Goal: Participate in discussion: Engage in conversation with other users on a specific topic

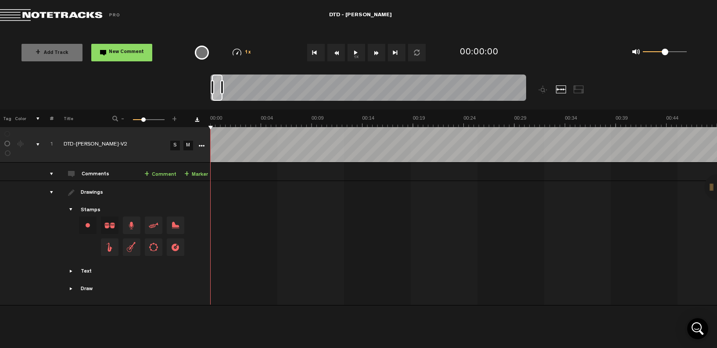
click at [356, 51] on button "1x" at bounding box center [357, 53] width 18 height 18
click at [356, 52] on button "1x" at bounding box center [357, 53] width 18 height 18
click at [120, 53] on span "New Comment" at bounding box center [126, 52] width 35 height 5
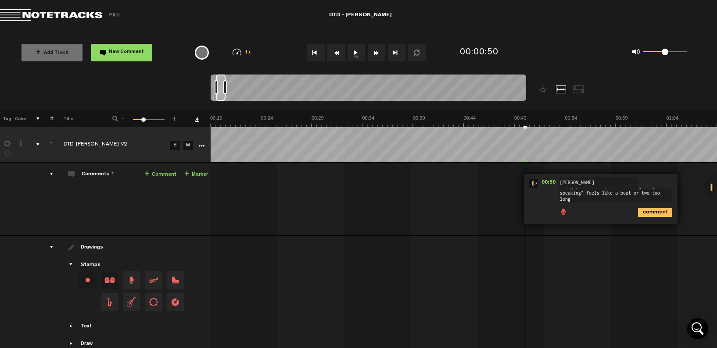
scroll to position [0, 0]
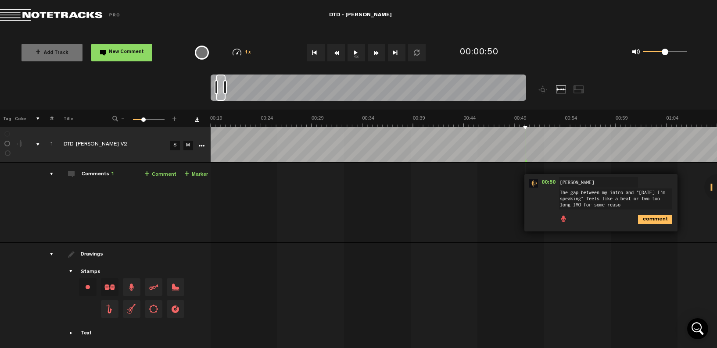
type textarea "The gap between my intro and "[DATE] I'm speaking" feels like a beat or two too…"
click at [648, 221] on icon "comment" at bounding box center [655, 219] width 34 height 9
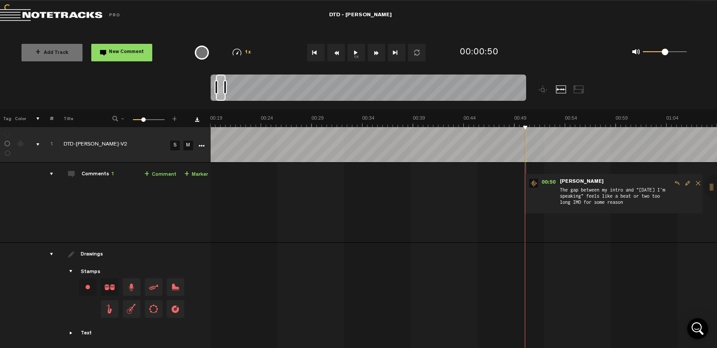
drag, startPoint x: 356, startPoint y: 53, endPoint x: 372, endPoint y: 59, distance: 17.4
click at [356, 53] on button "1x" at bounding box center [357, 53] width 18 height 18
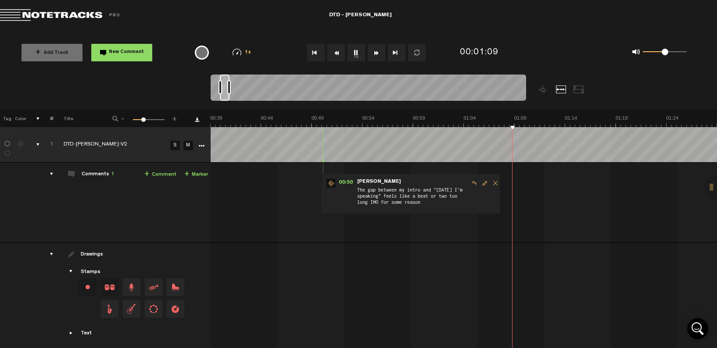
click at [355, 51] on button "1x" at bounding box center [357, 53] width 18 height 18
click at [355, 52] on button "1x" at bounding box center [357, 53] width 18 height 18
click at [355, 51] on button "1x" at bounding box center [357, 53] width 18 height 18
click at [143, 54] on button "New Comment" at bounding box center [121, 53] width 61 height 18
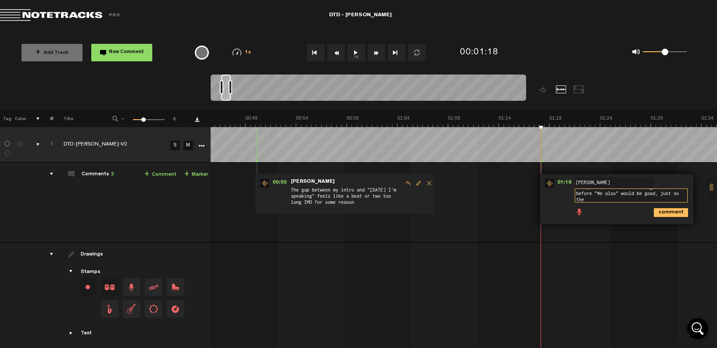
scroll to position [0, 0]
type textarea "Here, it feels like inserting a beat before "We also" would be good, just so th…"
click at [667, 219] on icon "comment" at bounding box center [671, 219] width 34 height 9
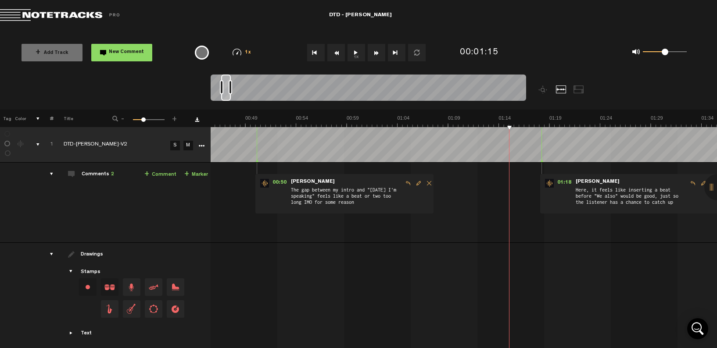
click at [354, 51] on button "1x" at bounding box center [357, 53] width 18 height 18
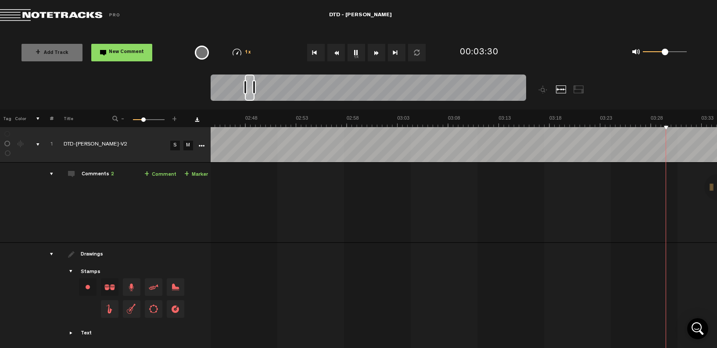
scroll to position [0, 1891]
click at [355, 53] on button "1x" at bounding box center [357, 53] width 18 height 18
click at [117, 52] on span "New Comment" at bounding box center [126, 52] width 35 height 5
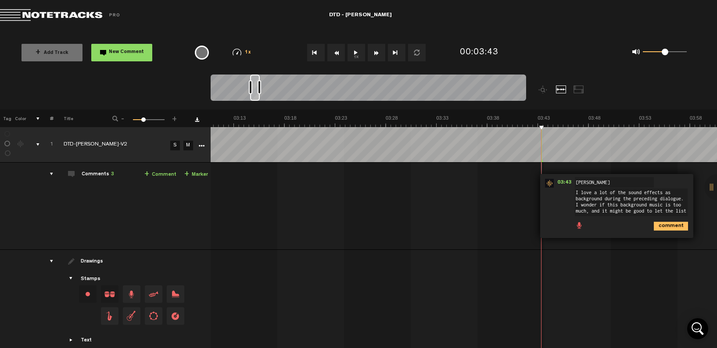
scroll to position [0, 0]
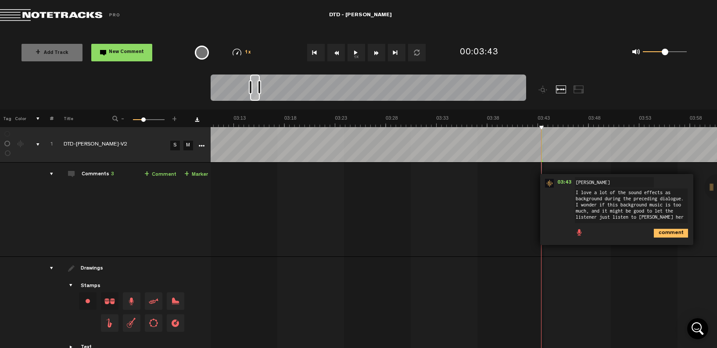
type textarea "I love a lot of the sound effects as background during the preceding dialogue. …"
click at [665, 232] on icon "comment" at bounding box center [671, 233] width 34 height 9
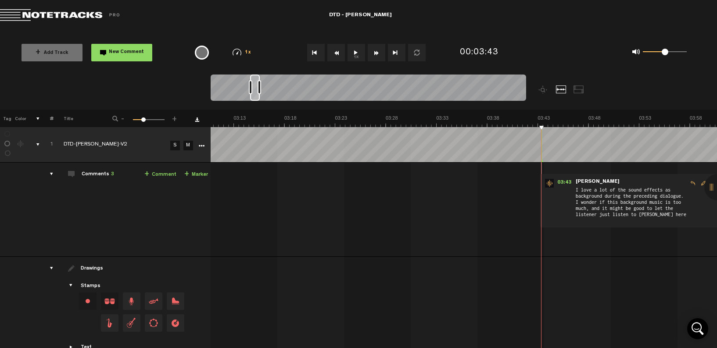
click at [355, 52] on button "1x" at bounding box center [357, 53] width 18 height 18
click at [356, 53] on button "1x" at bounding box center [357, 53] width 18 height 18
click at [354, 53] on button "1x" at bounding box center [357, 53] width 18 height 18
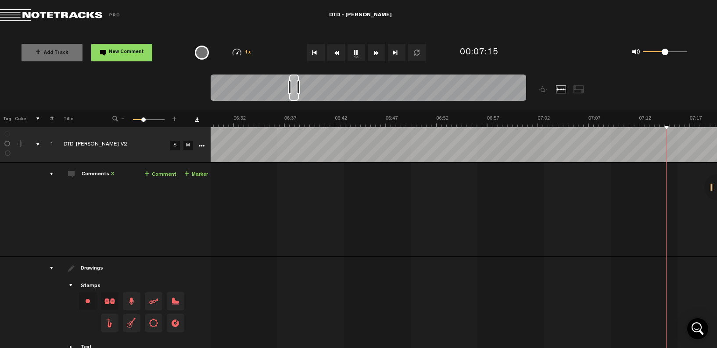
scroll to position [0, 4184]
click at [354, 52] on button "1x" at bounding box center [357, 53] width 18 height 18
drag, startPoint x: 128, startPoint y: 51, endPoint x: 138, endPoint y: 56, distance: 11.4
click at [128, 51] on span "New Comment" at bounding box center [126, 52] width 35 height 5
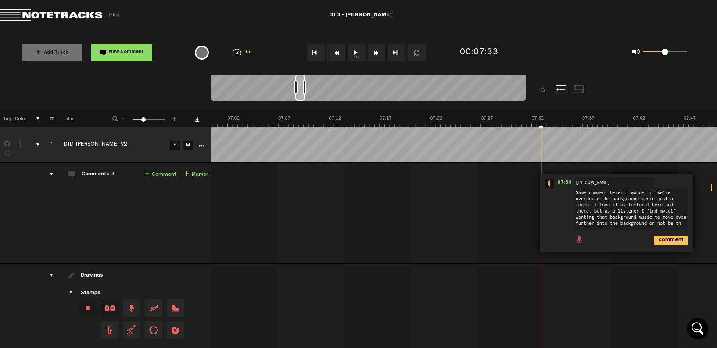
scroll to position [0, 0]
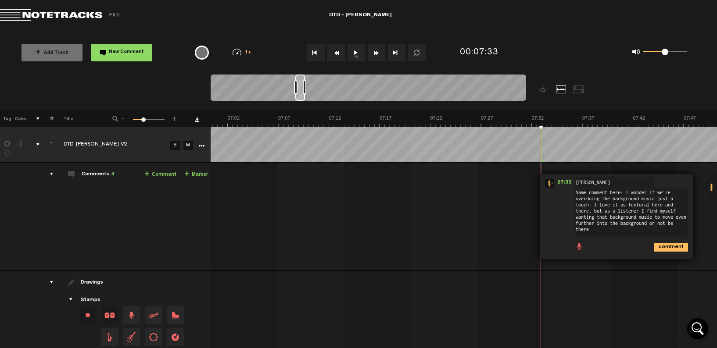
type textarea "Same comment here: I wonder if we're overdoing the background music just a touc…"
click at [666, 246] on icon "comment" at bounding box center [671, 247] width 34 height 9
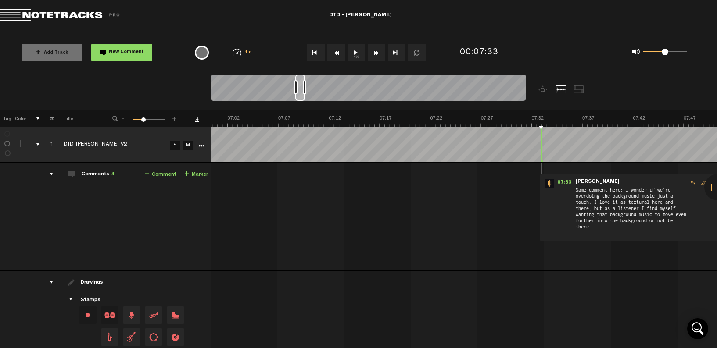
click at [355, 52] on button "1x" at bounding box center [357, 53] width 18 height 18
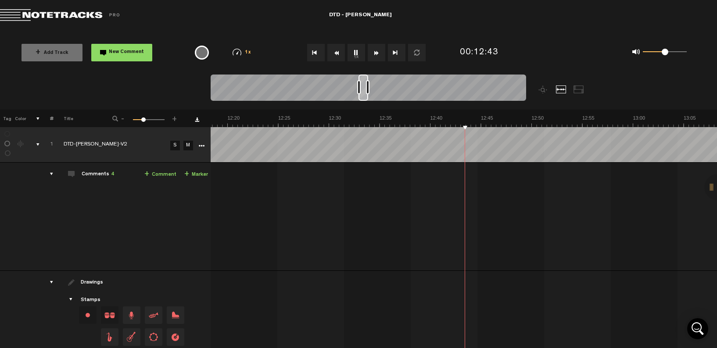
scroll to position [0, 7535]
drag, startPoint x: 359, startPoint y: 53, endPoint x: 339, endPoint y: 58, distance: 20.6
click at [359, 53] on button "1x" at bounding box center [357, 53] width 18 height 18
click at [124, 52] on span "New Comment" at bounding box center [126, 52] width 35 height 5
click at [129, 53] on span "New Comment" at bounding box center [126, 52] width 35 height 5
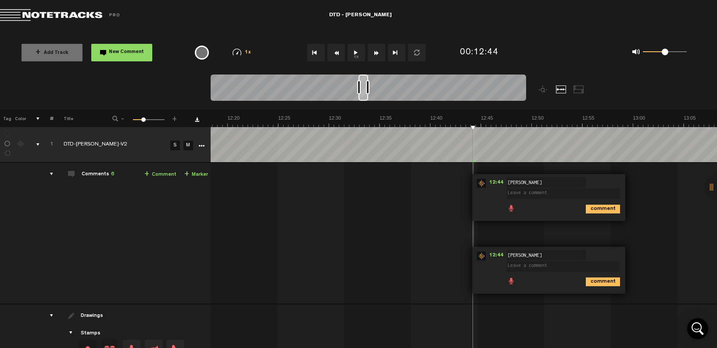
drag, startPoint x: 617, startPoint y: 179, endPoint x: 624, endPoint y: 183, distance: 7.3
click at [617, 179] on form "[PERSON_NAME] [PERSON_NAME]" at bounding box center [565, 189] width 116 height 21
click at [643, 256] on span "Delete comment" at bounding box center [643, 256] width 11 height 6
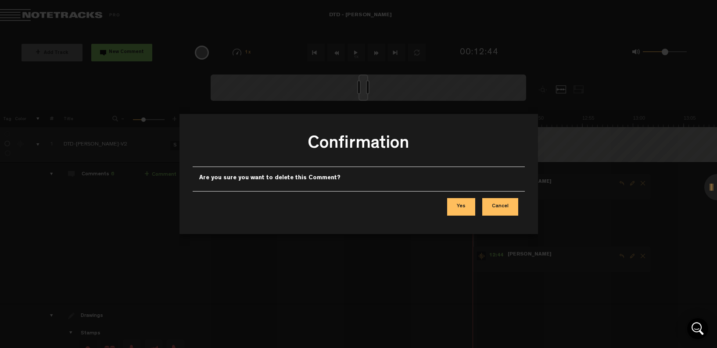
click at [462, 206] on button "Yes" at bounding box center [461, 207] width 28 height 18
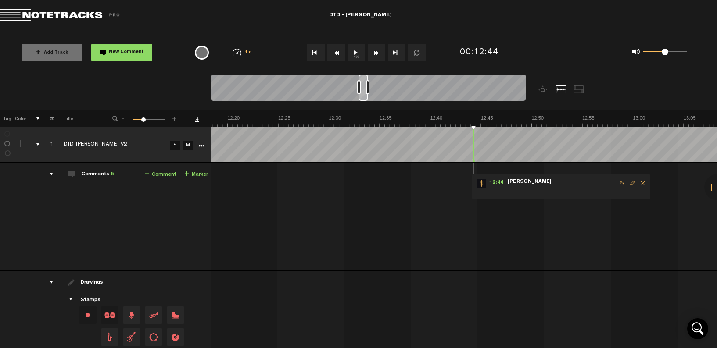
click at [538, 186] on span at bounding box center [562, 191] width 110 height 10
click at [632, 184] on span "Edit comment" at bounding box center [632, 183] width 11 height 6
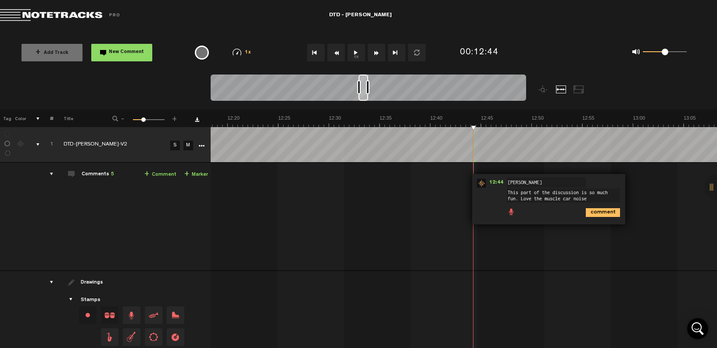
type textarea "This part of the discussion is so much fun. Love the muscle car noise"
click at [602, 212] on icon "comment" at bounding box center [603, 212] width 34 height 9
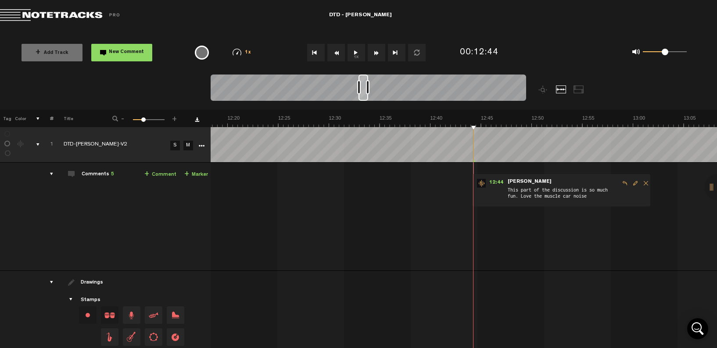
click at [354, 52] on button "1x" at bounding box center [357, 53] width 18 height 18
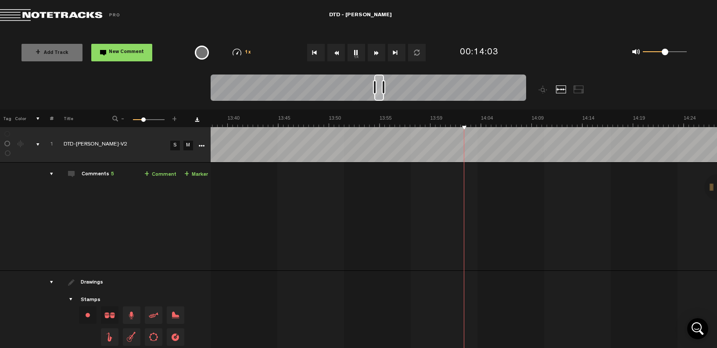
scroll to position [0, 8346]
click at [354, 51] on button "1x" at bounding box center [357, 53] width 18 height 18
click at [354, 52] on button "1x" at bounding box center [357, 53] width 18 height 18
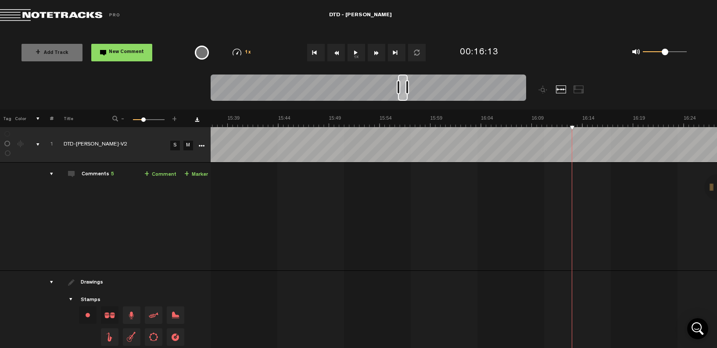
click at [354, 54] on button "1x" at bounding box center [357, 53] width 18 height 18
click at [356, 53] on button "1x" at bounding box center [357, 53] width 18 height 18
click at [125, 54] on span "New Comment" at bounding box center [126, 52] width 35 height 5
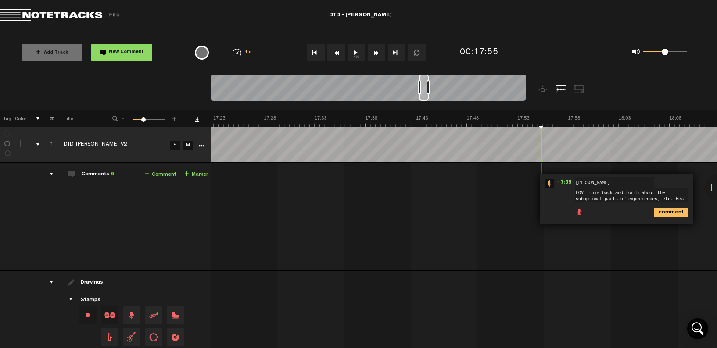
scroll to position [0, 0]
type textarea "LOVE this back and forth about the suboptimal parts of experiences, etc. Really…"
click at [668, 220] on icon "comment" at bounding box center [671, 219] width 34 height 9
click at [355, 51] on button "1x" at bounding box center [357, 53] width 18 height 18
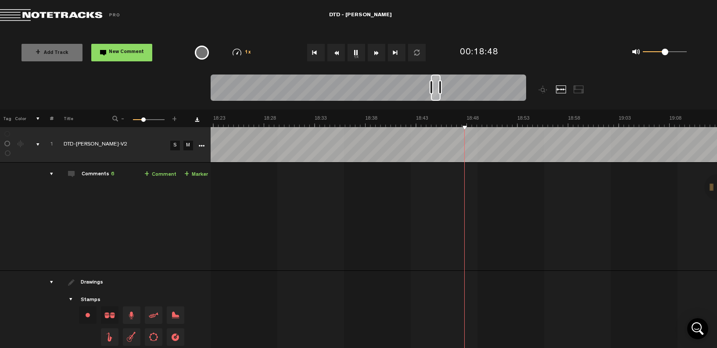
scroll to position [0, 11250]
click at [354, 50] on button "1x" at bounding box center [357, 53] width 18 height 18
click at [115, 51] on span "New Comment" at bounding box center [126, 52] width 35 height 5
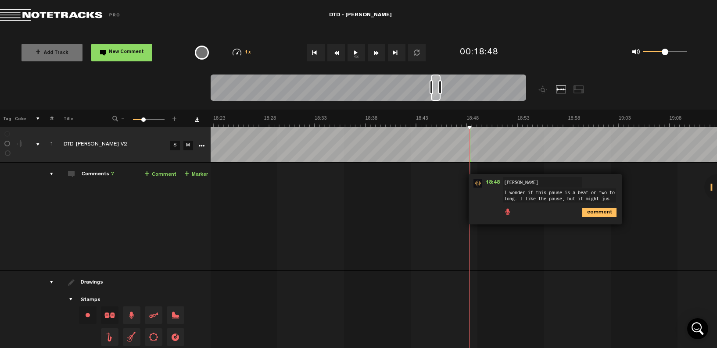
scroll to position [0, 0]
type textarea "I wonder if this pause is a beat or two to long. I like the pause, but it might…"
click at [593, 221] on icon "comment" at bounding box center [599, 219] width 34 height 9
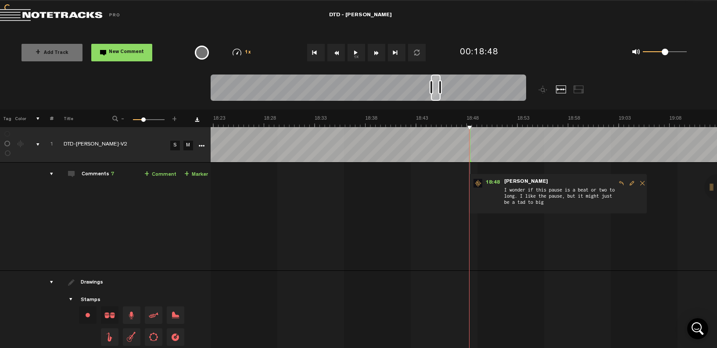
click at [354, 52] on button "1x" at bounding box center [357, 53] width 18 height 18
click at [355, 53] on button "1x" at bounding box center [357, 53] width 18 height 18
